Goal: Information Seeking & Learning: Understand process/instructions

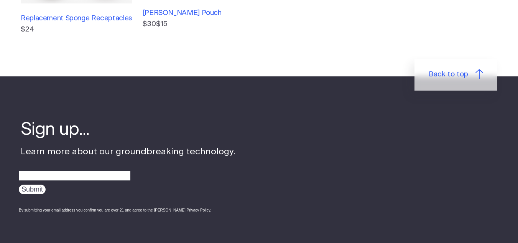
scroll to position [636, 0]
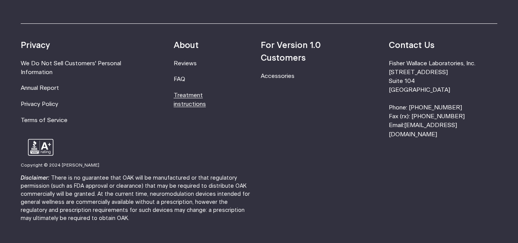
click at [206, 99] on link "Treatment instructions" at bounding box center [190, 99] width 32 height 15
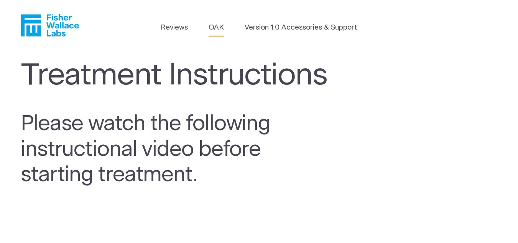
click at [218, 25] on link "OAK" at bounding box center [216, 27] width 15 height 11
